Goal: Task Accomplishment & Management: Complete application form

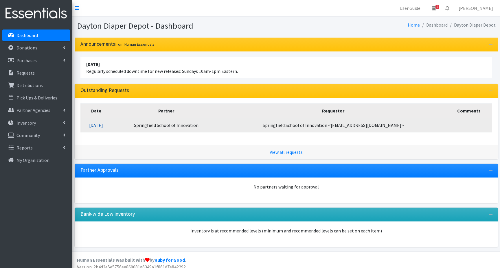
click at [103, 126] on link "09/11/2025" at bounding box center [96, 125] width 14 height 6
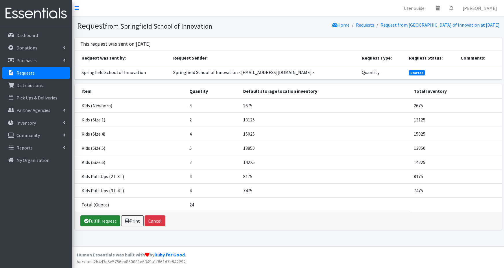
click at [100, 221] on link "Fulfill request" at bounding box center [100, 220] width 40 height 11
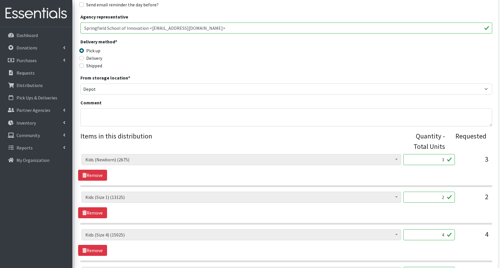
scroll to position [145, 0]
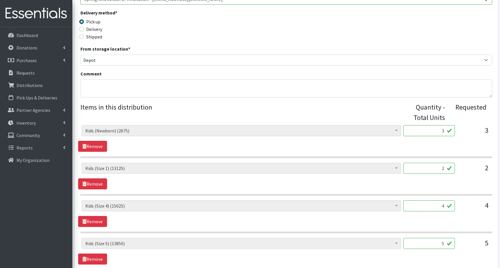
click at [428, 127] on input "3" at bounding box center [428, 130] width 51 height 11
type input "1350"
click at [437, 166] on input "2" at bounding box center [428, 168] width 51 height 11
type input "900"
click at [439, 207] on input "4" at bounding box center [428, 205] width 51 height 11
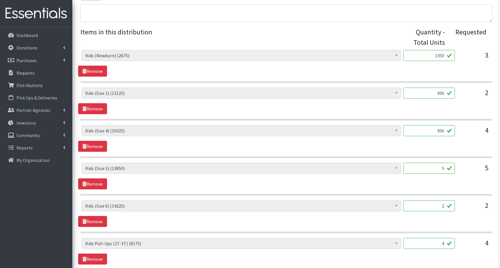
scroll to position [231, 0]
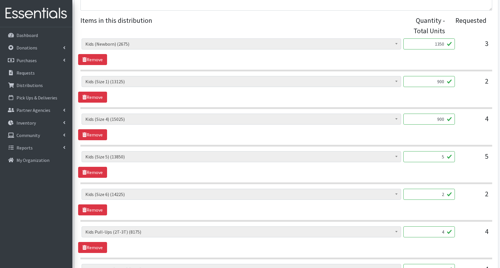
type input "900"
click at [429, 158] on input "5" at bounding box center [428, 156] width 51 height 11
type input "1000"
click at [433, 192] on input "2" at bounding box center [428, 194] width 51 height 11
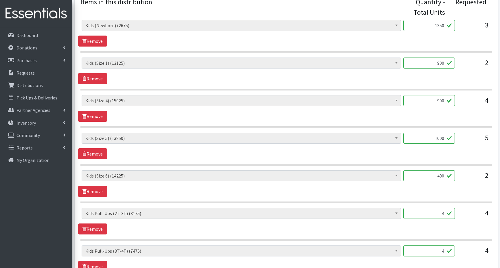
scroll to position [260, 0]
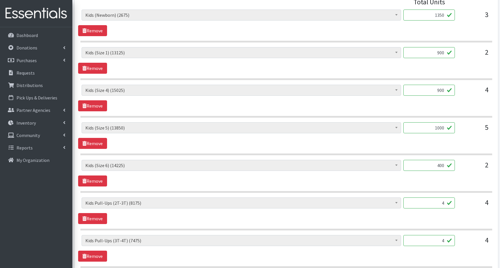
type input "400"
click at [438, 201] on input "4" at bounding box center [428, 203] width 51 height 11
type input "800"
click at [438, 240] on input "4" at bounding box center [428, 240] width 51 height 11
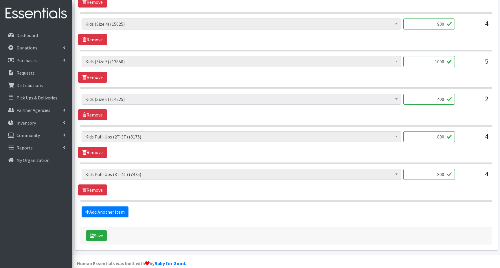
scroll to position [335, 0]
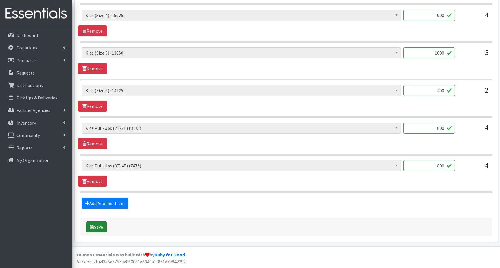
type input "800"
click at [96, 227] on button "Save" at bounding box center [96, 227] width 21 height 11
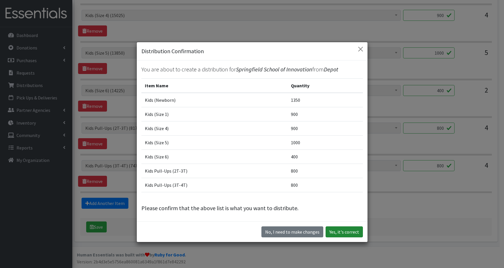
click at [336, 233] on button "Yes, it's correct" at bounding box center [344, 231] width 37 height 11
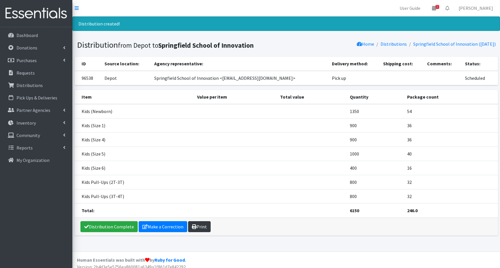
click at [200, 229] on link "Print" at bounding box center [199, 226] width 23 height 11
